Goal: Information Seeking & Learning: Learn about a topic

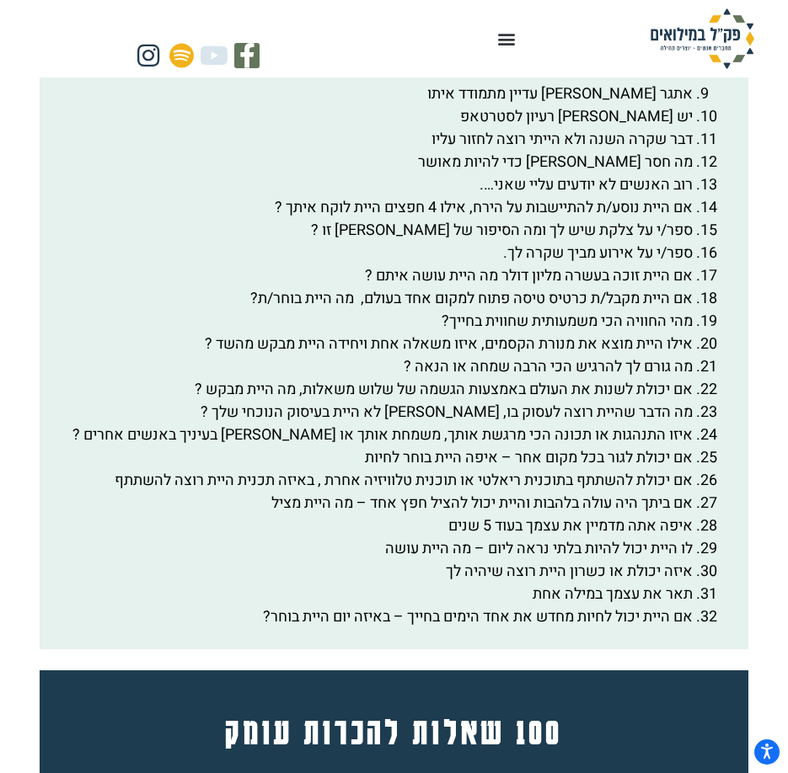
scroll to position [3383, 0]
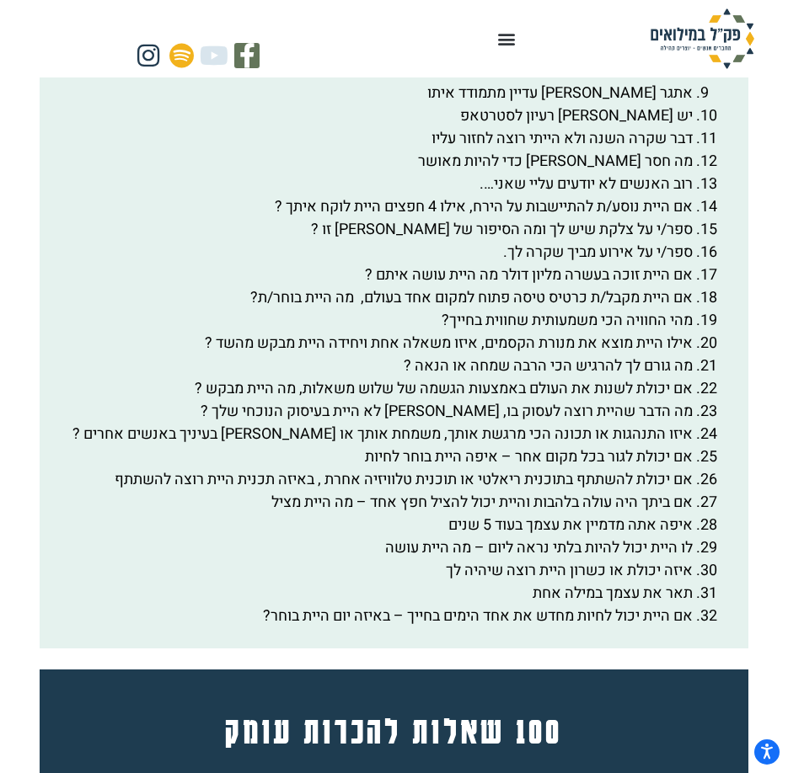
click at [331, 627] on li "אם היית יכול לחיות מחדש את אחד הימים בחייך – באיזה יום היית בוחר?" at bounding box center [377, 616] width 632 height 23
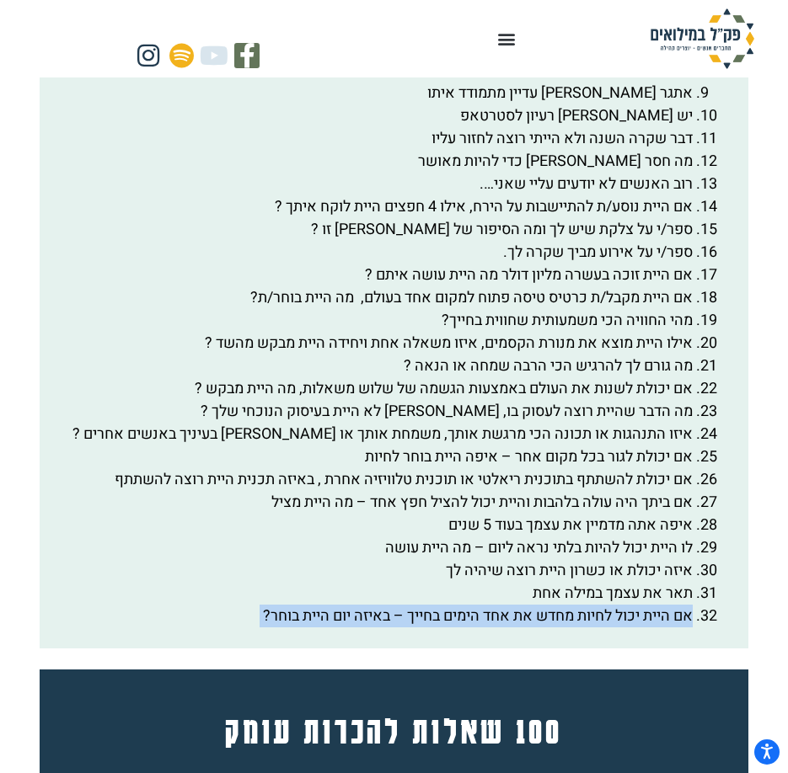
click at [331, 627] on li "אם היית יכול לחיות מחדש את אחד הימים בחייך – באיזה יום היית בוחר?" at bounding box center [377, 616] width 632 height 23
copy div "אם היית יכול לחיות מחדש את אחד הימים בחייך – באיזה יום היית בוחר?"
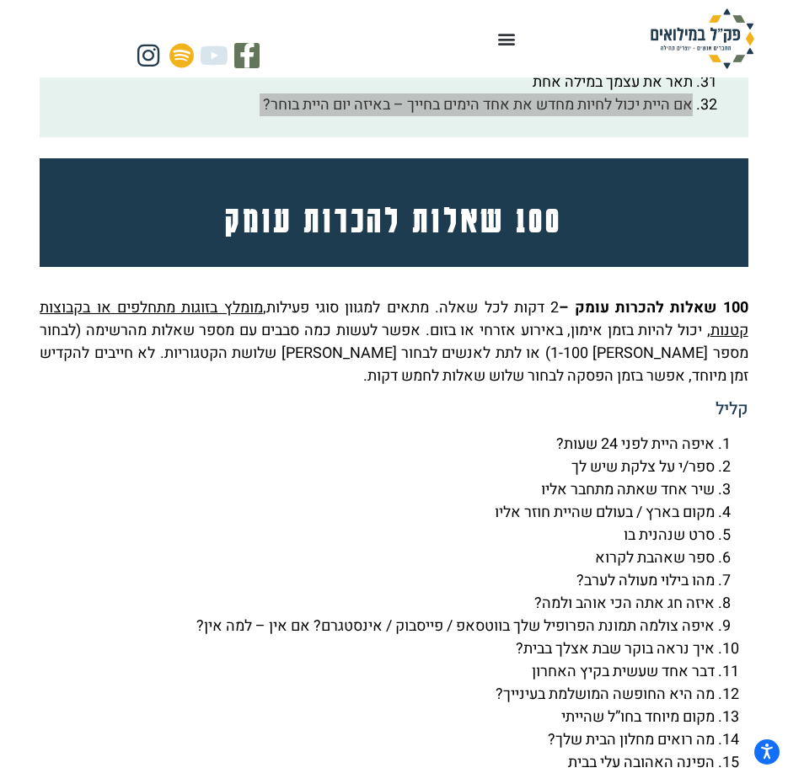
scroll to position [4056, 0]
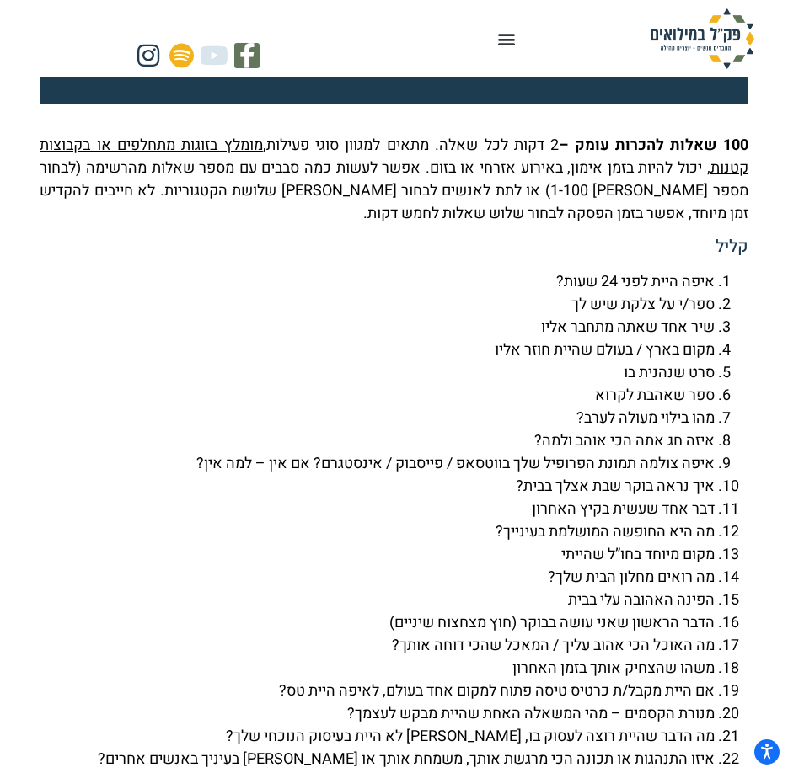
click at [576, 543] on li "מה היא החופשה המושלמת בעינייך?" at bounding box center [377, 532] width 674 height 23
copy li "מה היא החופשה המושלמת בעינייך?"
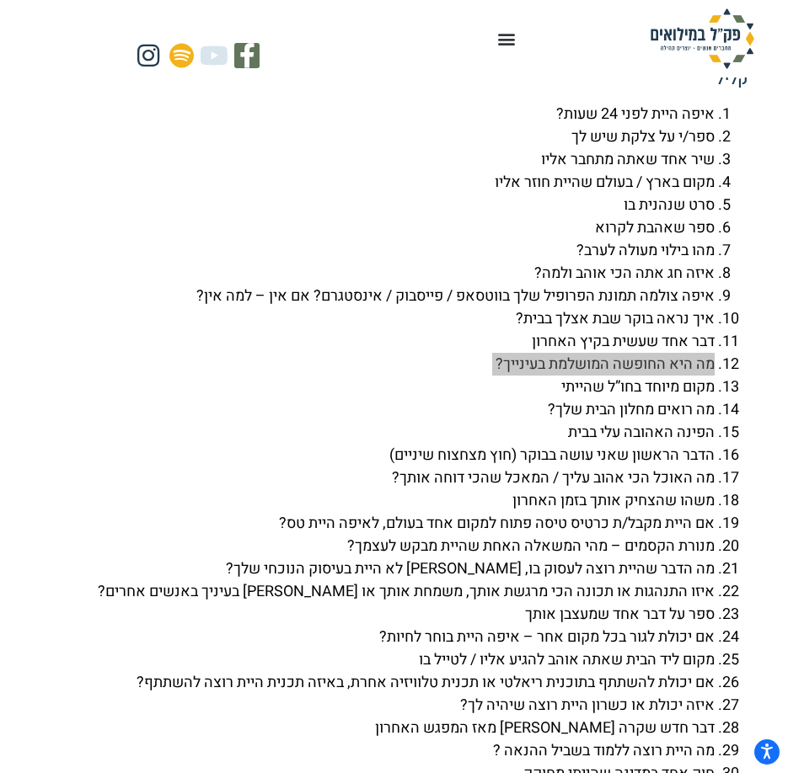
scroll to position [4225, 0]
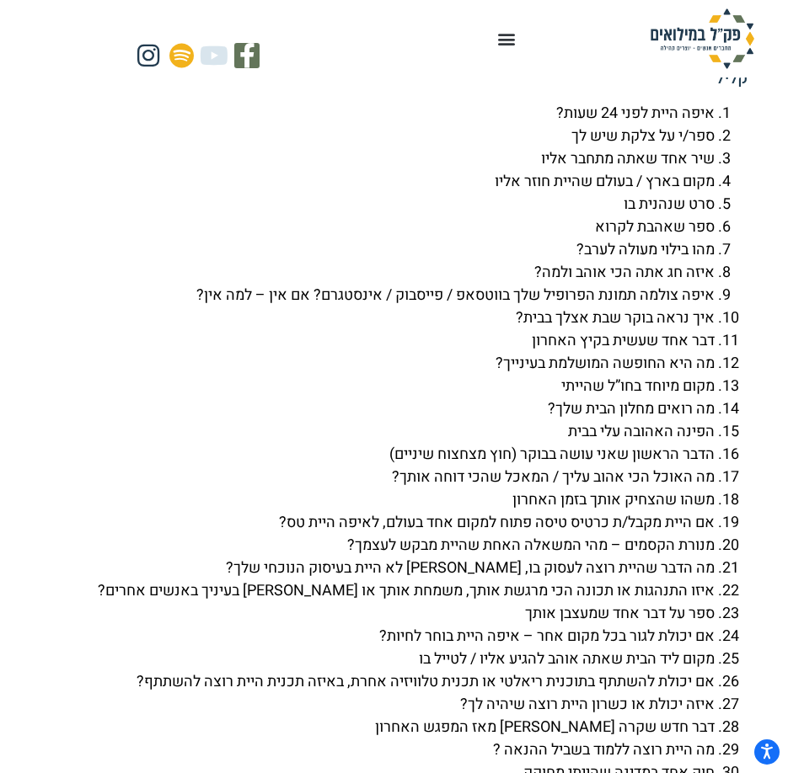
click at [633, 466] on li "הדבר הראשון שאני עושה בבוקר (חוץ מצחצוח שיניים)" at bounding box center [377, 454] width 674 height 23
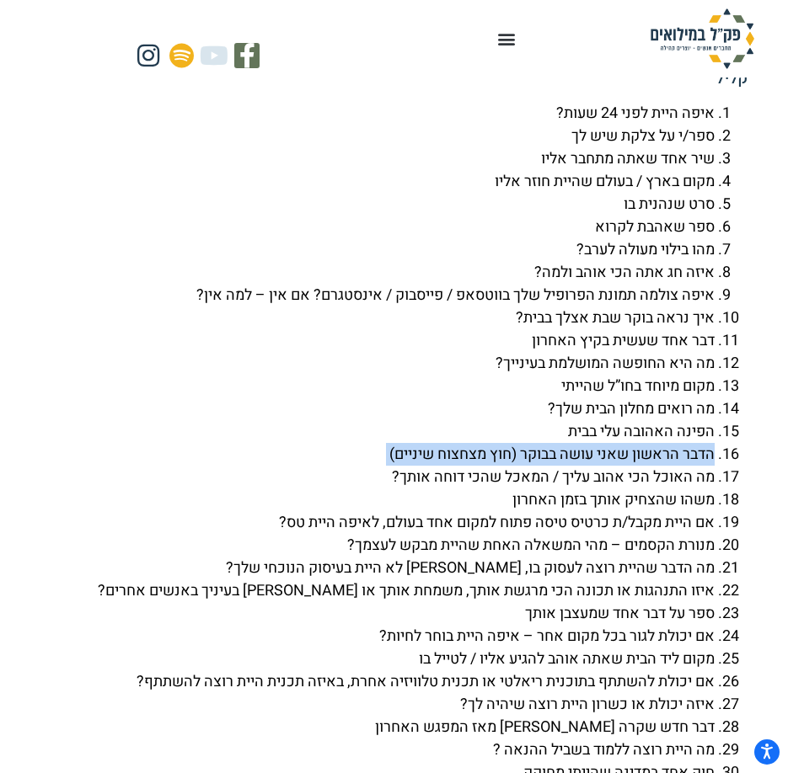
click at [633, 466] on li "הדבר הראשון שאני עושה בבוקר (חוץ מצחצוח שיניים)" at bounding box center [377, 454] width 674 height 23
copy li "הדבר הראשון שאני עושה בבוקר (חוץ מצחצוח שיניים)"
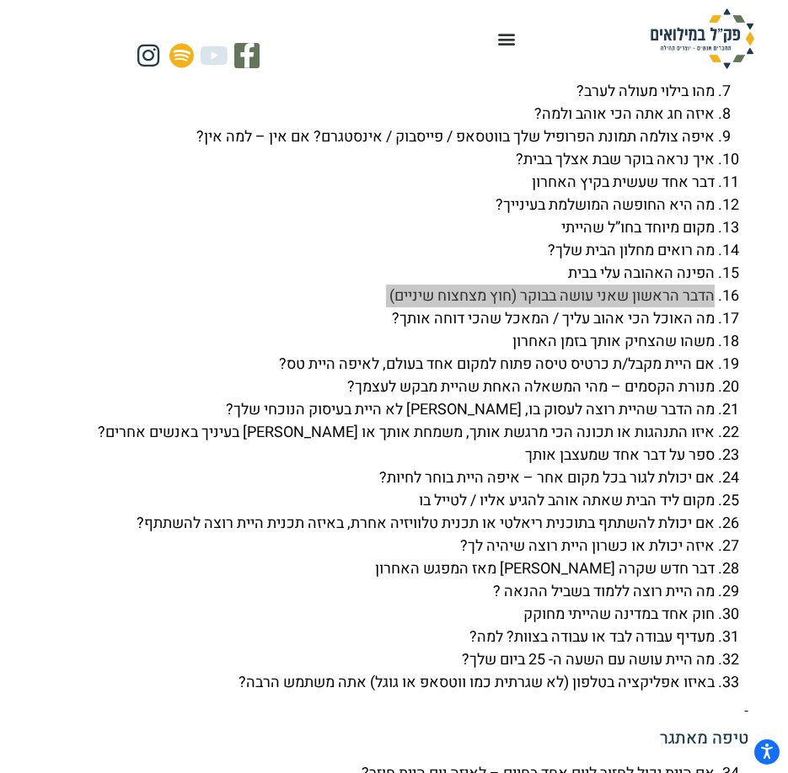
scroll to position [4393, 0]
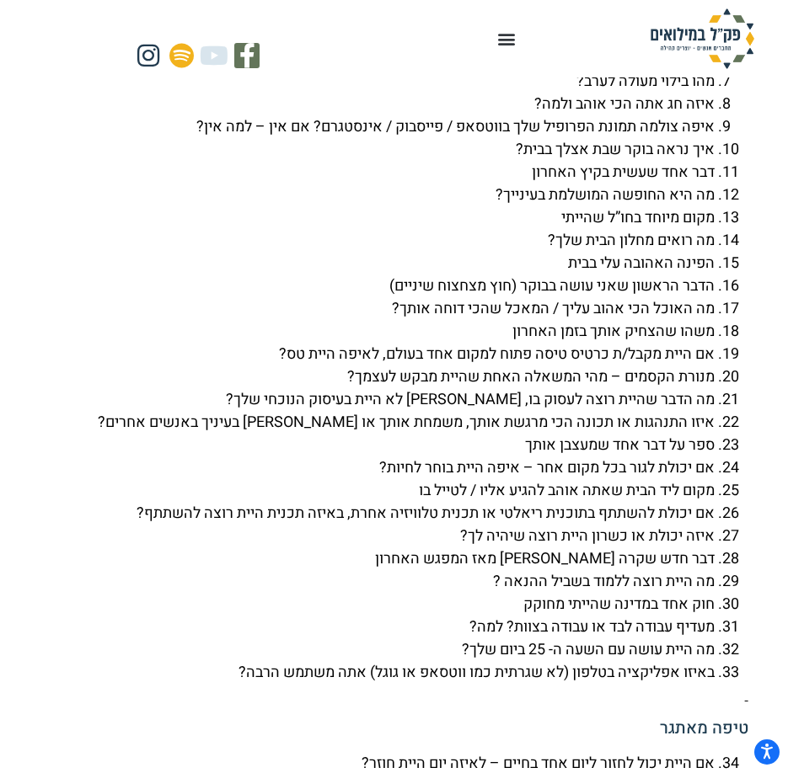
click at [685, 638] on li "מעדיף עבודה לבד או עבודה בצוות? למה?" at bounding box center [377, 627] width 674 height 23
copy li "מעדיף עבודה לבד או עבודה בצוות? למה?"
click at [611, 661] on li "מה היית עושה עם השעה ה- 25 ביום שלך?" at bounding box center [377, 649] width 674 height 23
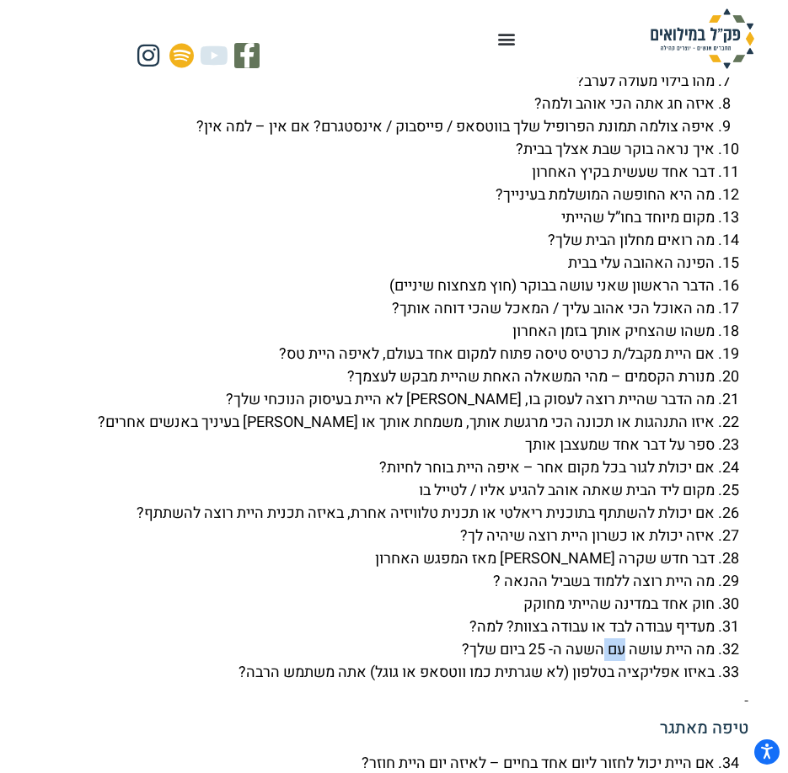
click at [611, 661] on li "מה היית עושה עם השעה ה- 25 ביום שלך?" at bounding box center [377, 649] width 674 height 23
click at [587, 684] on li "באיזו אפליקציה בטלפון (לא שגרתית כמו ווטסאפ או גוגל) אתה משתמש הרבה?" at bounding box center [377, 672] width 674 height 23
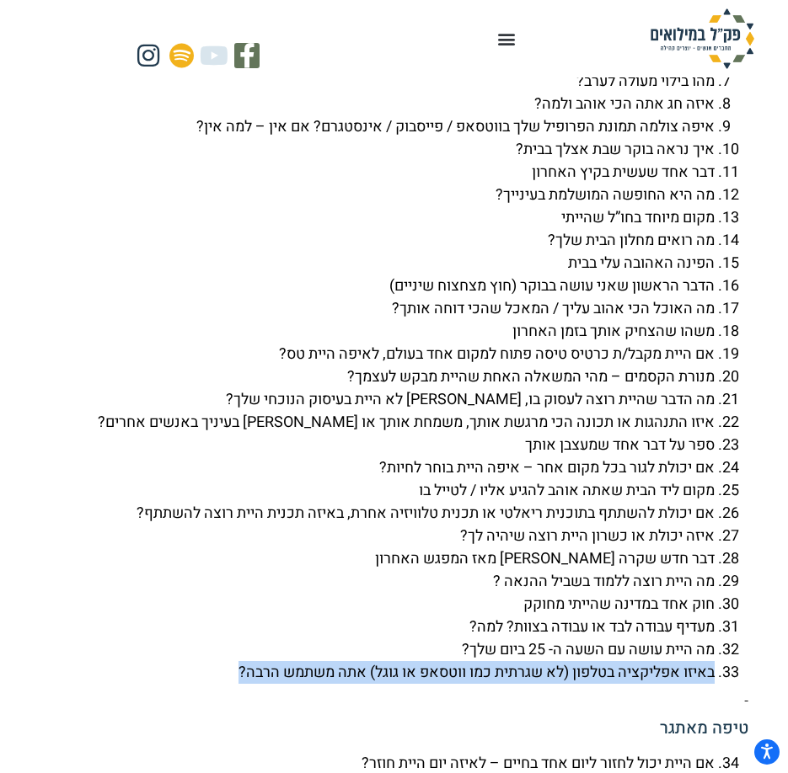
click at [587, 684] on li "באיזו אפליקציה בטלפון (לא שגרתית כמו ווטסאפ או גוגל) אתה משתמש הרבה?" at bounding box center [377, 672] width 674 height 23
copy li "באיזו אפליקציה בטלפון (לא שגרתית כמו ווטסאפ או גוגל) אתה משתמש הרבה?"
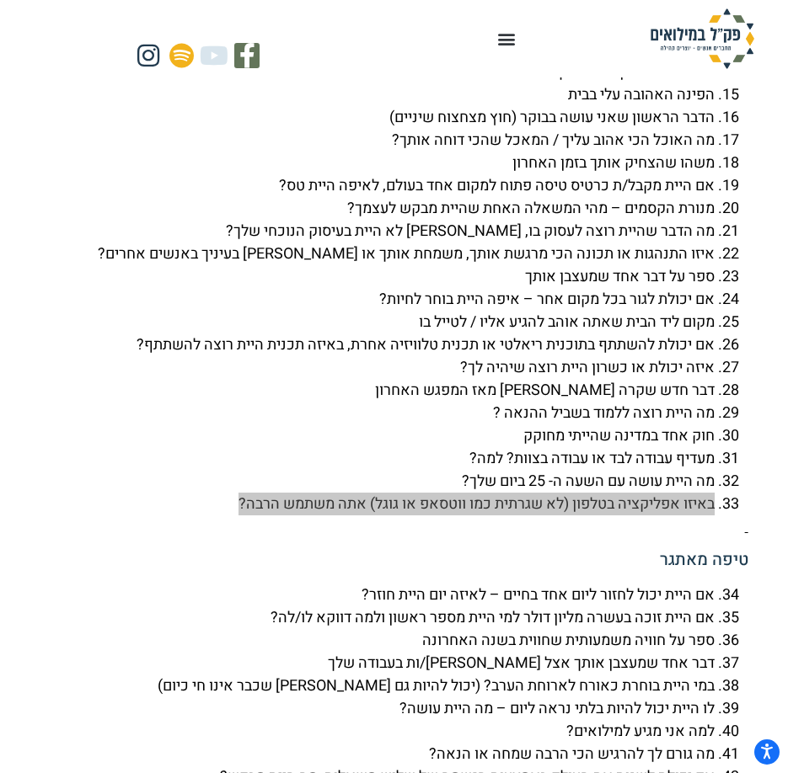
scroll to position [4478, 0]
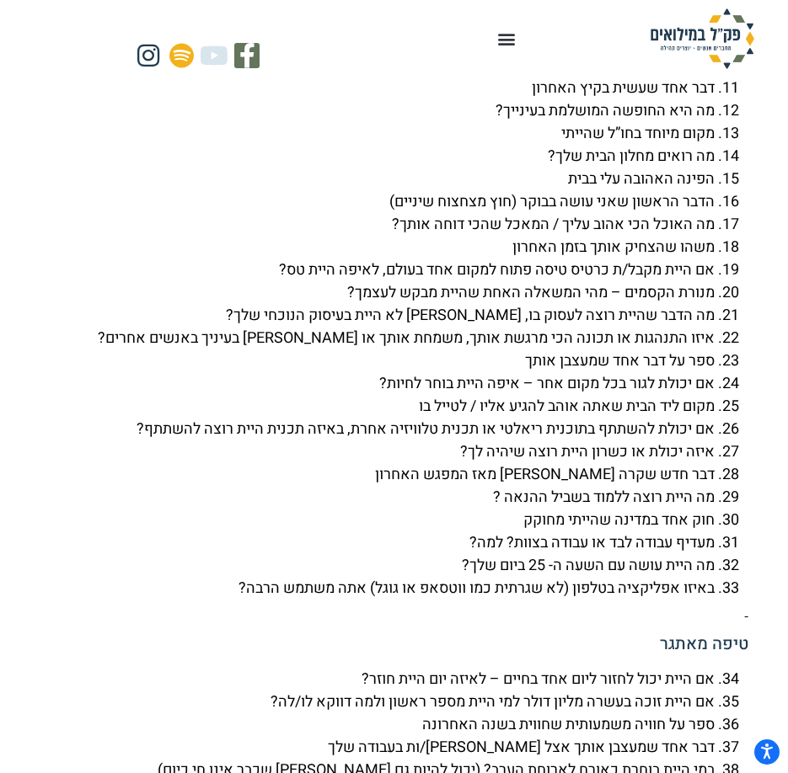
click at [510, 577] on li "מה היית עושה עם השעה ה- 25 ביום שלך?" at bounding box center [377, 565] width 674 height 23
copy li "מה היית עושה עם השעה ה- 25 ביום שלך?"
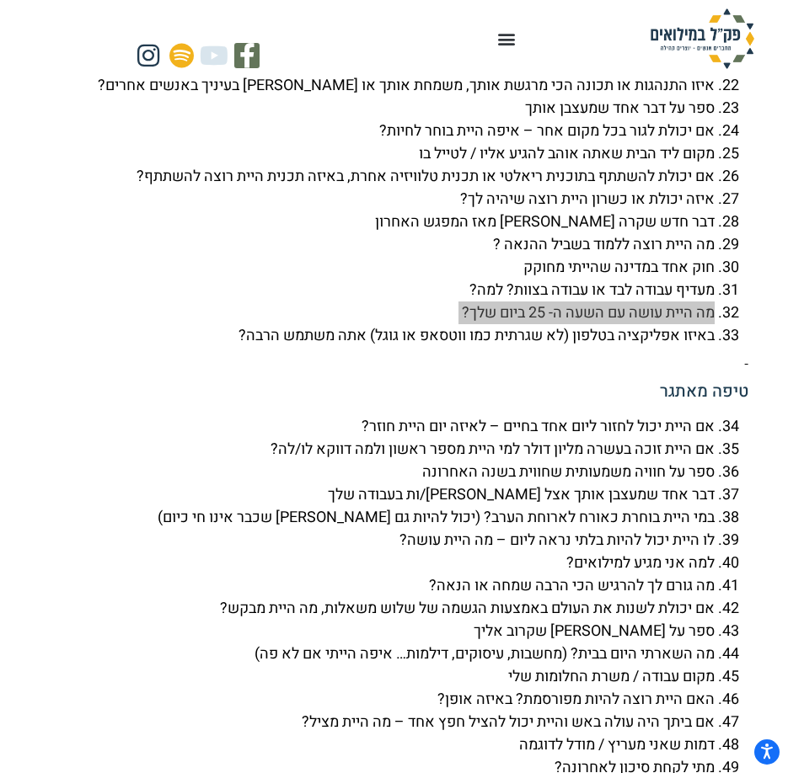
scroll to position [4983, 0]
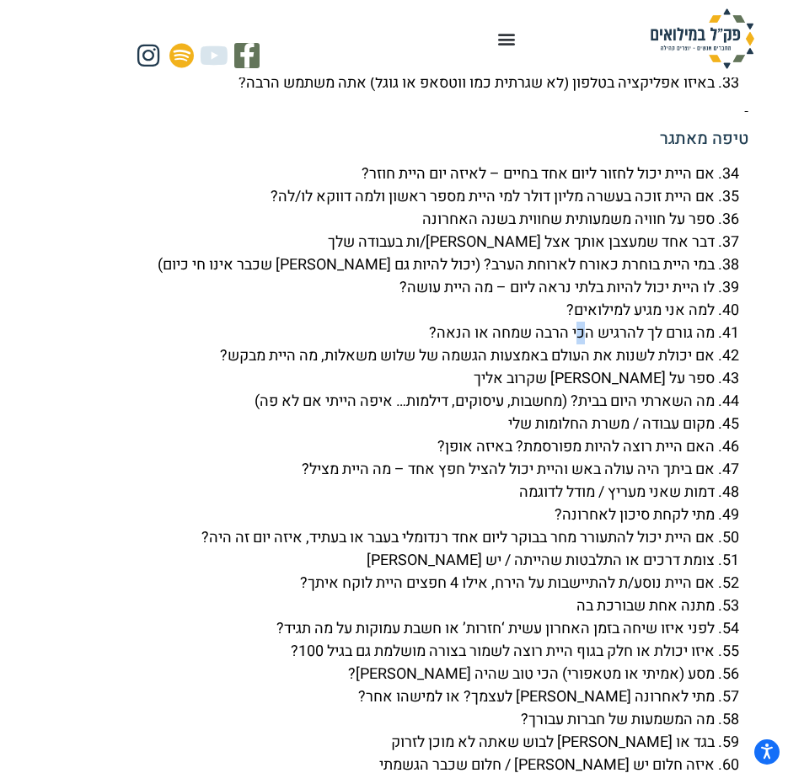
click at [578, 344] on li "מה גורם לך להרגיש הכי הרבה שמחה או הנאה?" at bounding box center [377, 333] width 674 height 23
click at [574, 344] on li "מה גורם לך להרגיש הכי הרבה שמחה או הנאה?" at bounding box center [377, 333] width 674 height 23
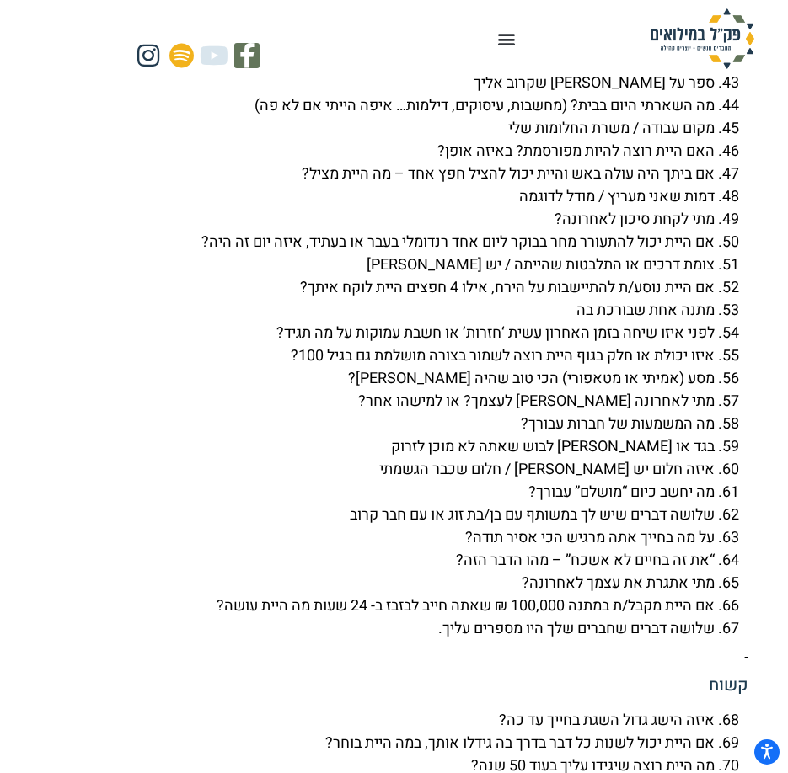
scroll to position [5320, 0]
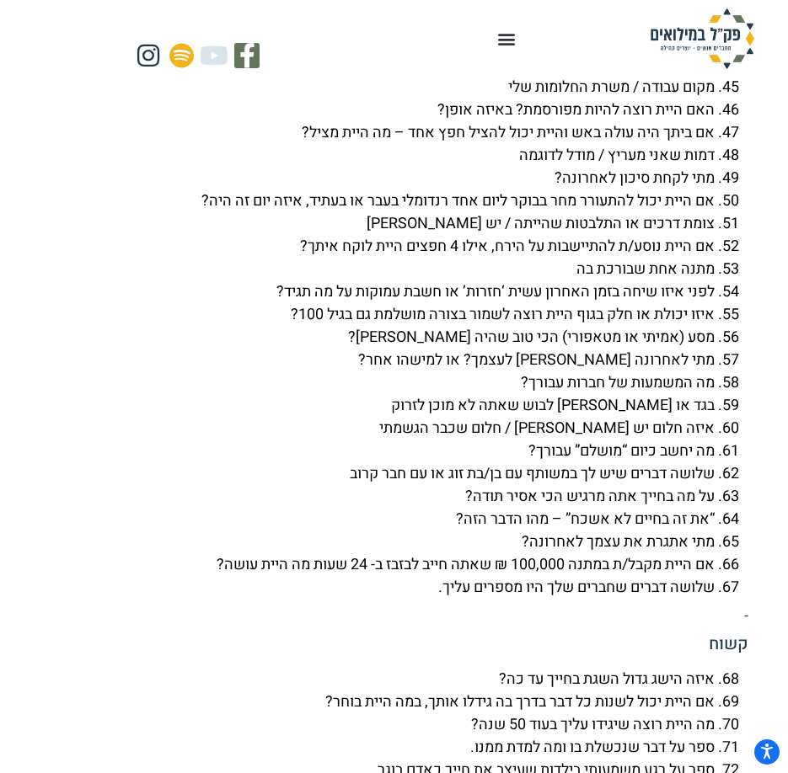
click at [580, 508] on li "על מה בחייך אתה מרגיש הכי אסיר תודה?" at bounding box center [377, 496] width 674 height 23
copy li "על מה בחייך אתה מרגיש הכי אסיר תודה?"
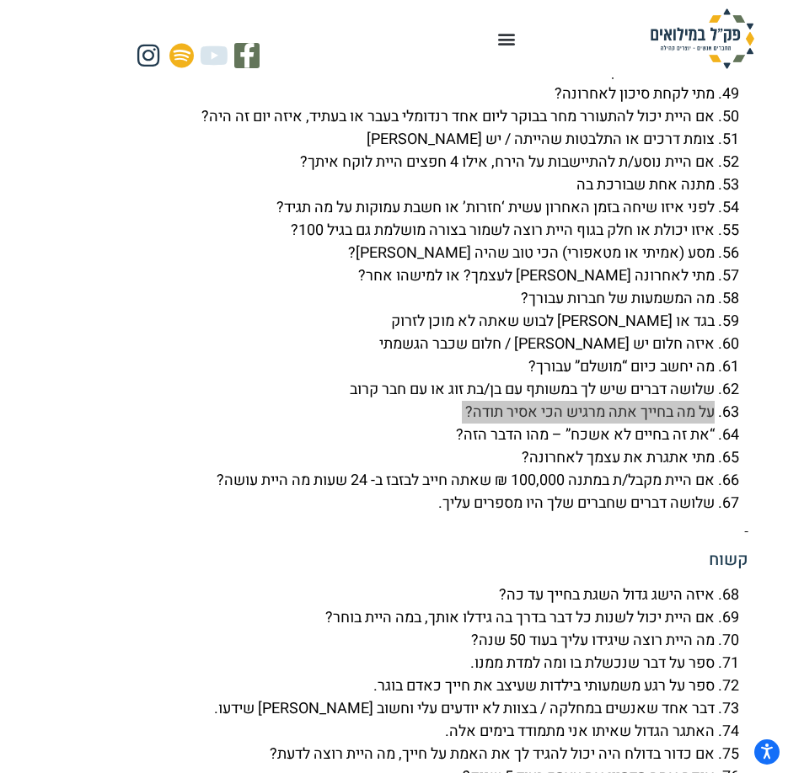
scroll to position [5573, 0]
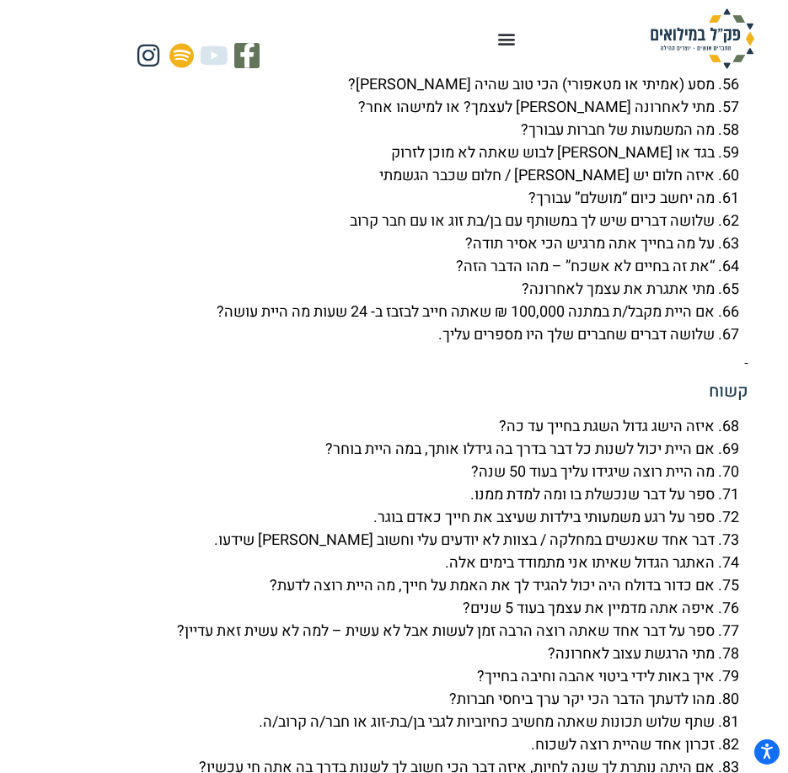
click at [579, 346] on li "שלושה דברים שחברים שלך היו מספרים עליך." at bounding box center [377, 334] width 674 height 23
copy li "שלושה דברים שחברים שלך היו מספרים עליך."
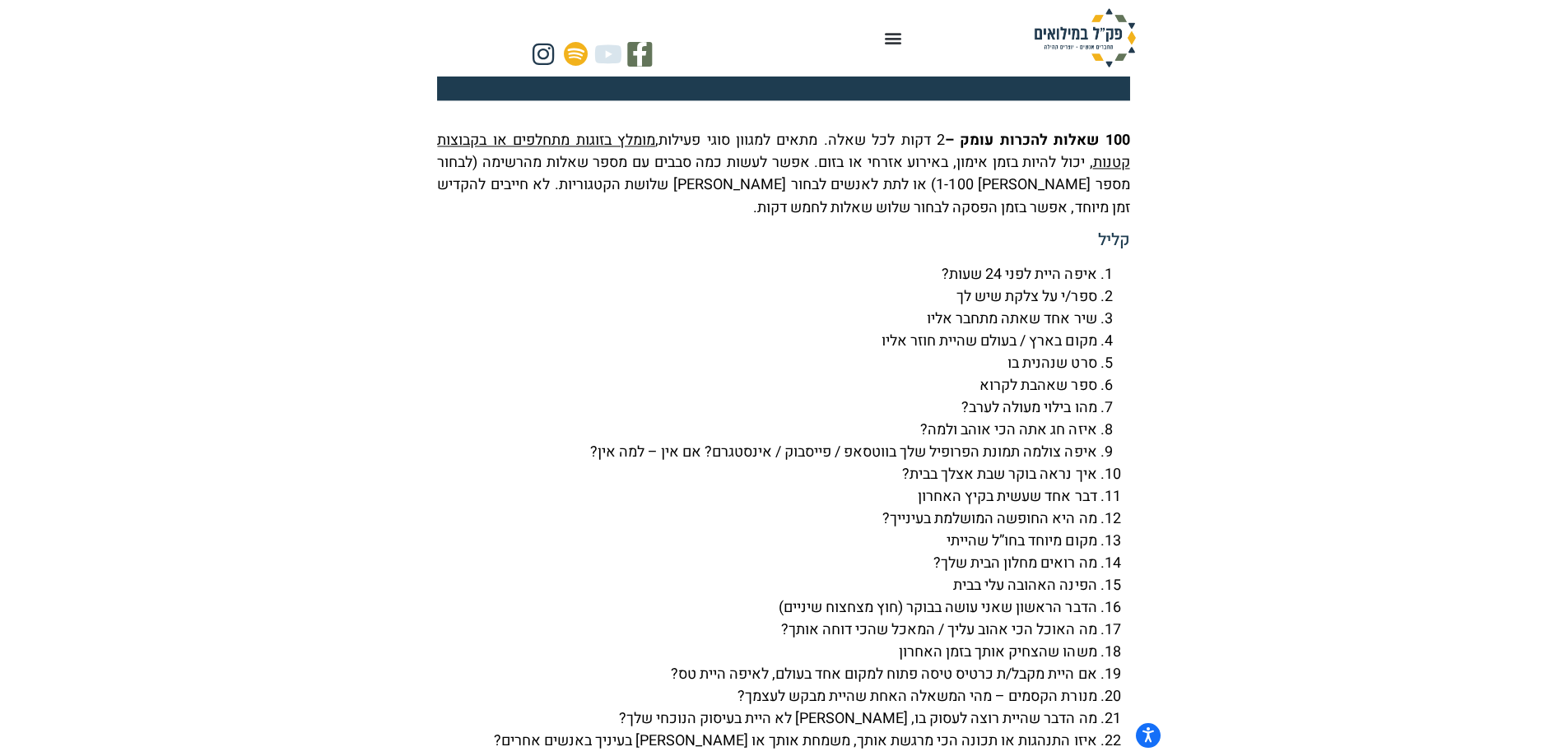
scroll to position [3962, 0]
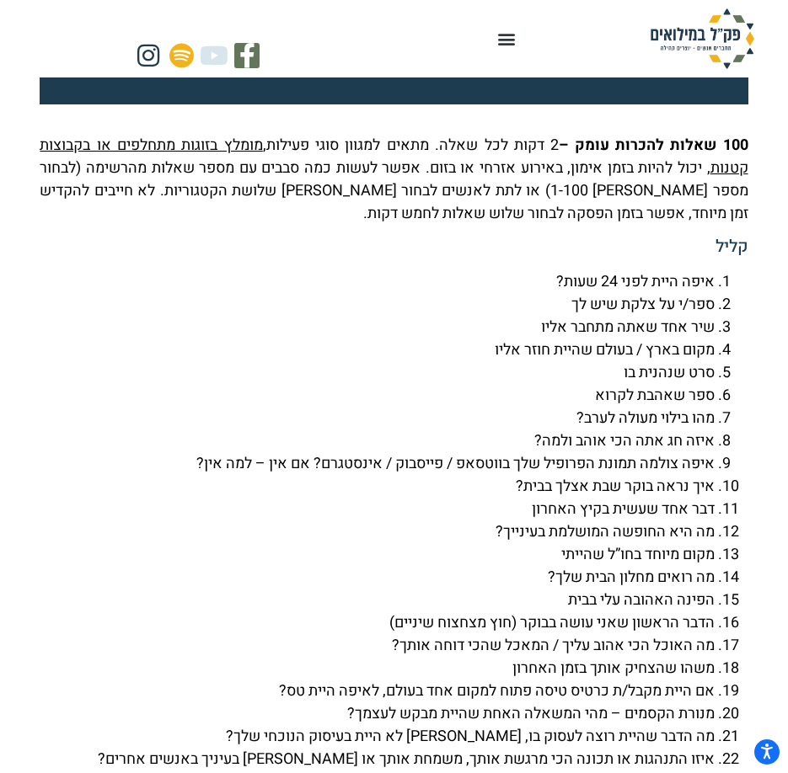
click at [636, 452] on li "איזה חג אתה הכי אוהב ולמה?" at bounding box center [377, 441] width 674 height 23
copy li "איזה חג אתה הכי אוהב ולמה?"
click at [589, 498] on li "איך נראה בוקר שבת אצלך בבית?" at bounding box center [377, 486] width 674 height 23
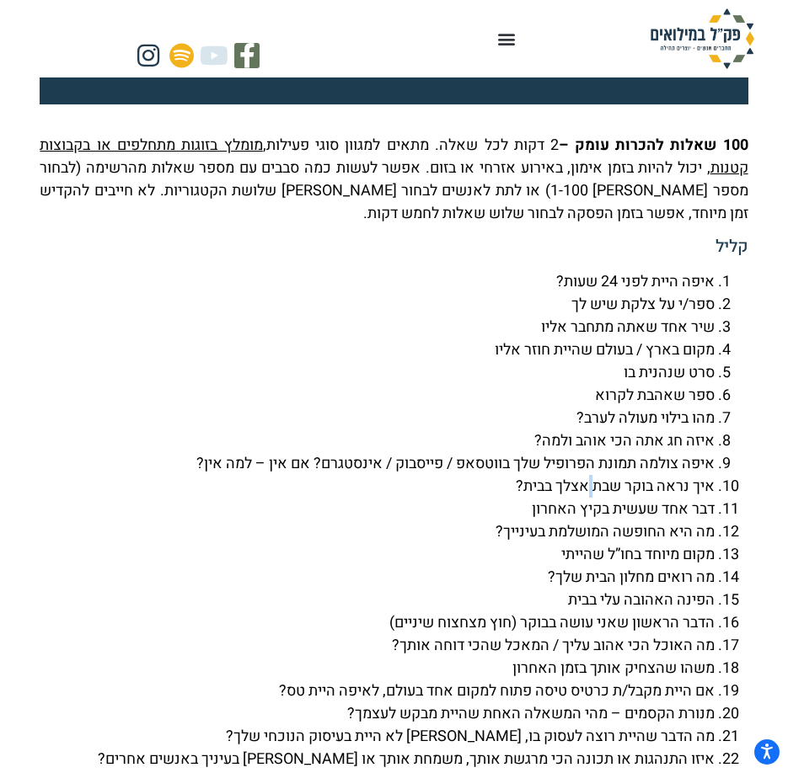
click at [589, 498] on li "איך נראה בוקר שבת אצלך בבית?" at bounding box center [377, 486] width 674 height 23
click at [595, 474] on li "איפה צולמה תמונת הפרופיל שלך בווטסאפ / פייסבוק / אינסטגרם? אם אין – למה אין?" at bounding box center [377, 463] width 674 height 23
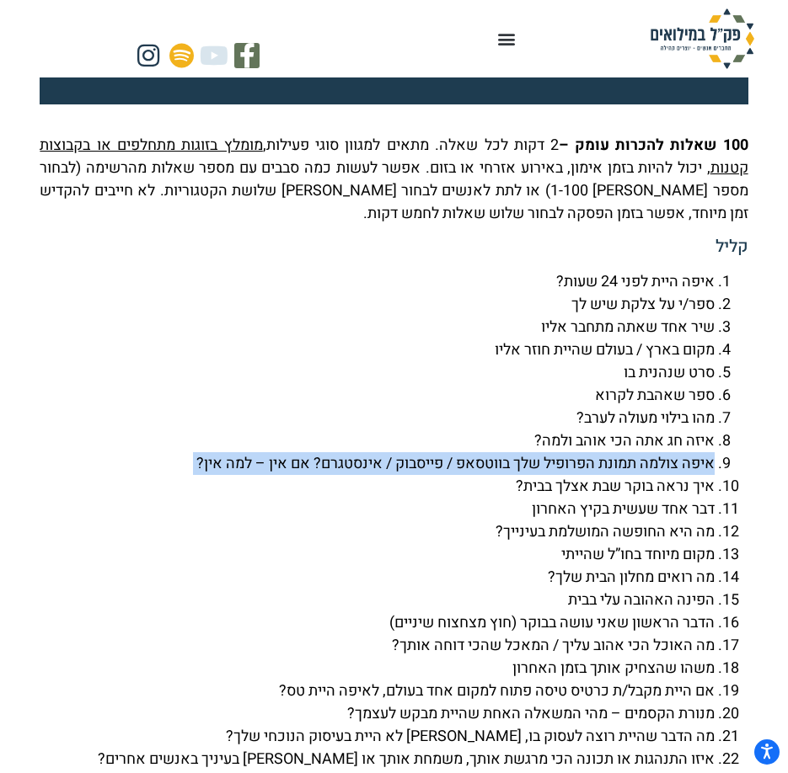
click at [595, 474] on li "איפה צולמה תמונת הפרופיל שלך בווטסאפ / פייסבוק / אינסטגרם? אם אין – למה אין?" at bounding box center [377, 463] width 674 height 23
copy li "איפה צולמה תמונת הפרופיל שלך בווטסאפ / פייסבוק / אינסטגרם? אם אין – למה אין?"
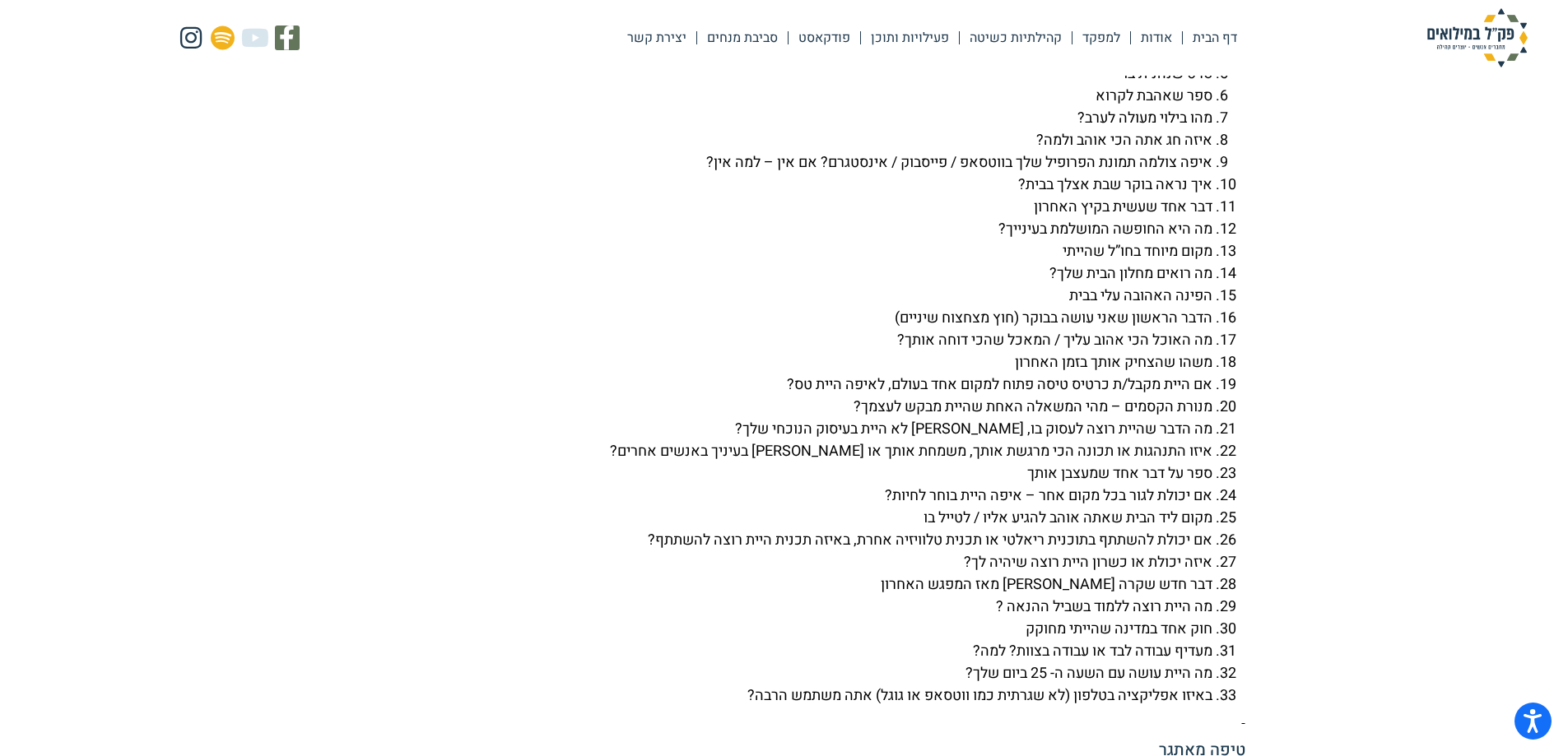
click at [769, 284] on li "מה רואים מחלון הבית שלך?" at bounding box center [768, 273] width 889 height 22
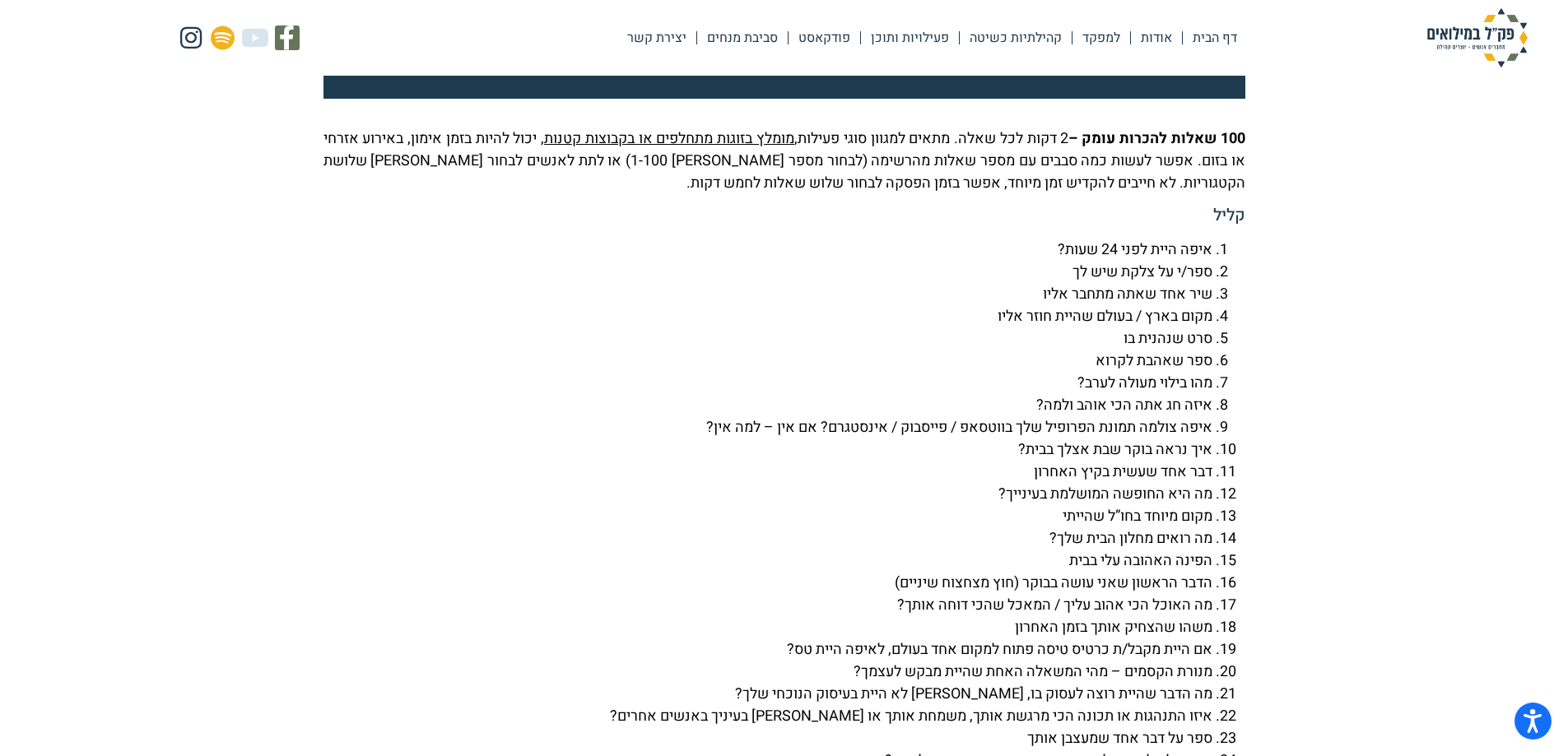
scroll to position [3633, 0]
